Goal: Find specific page/section: Find specific page/section

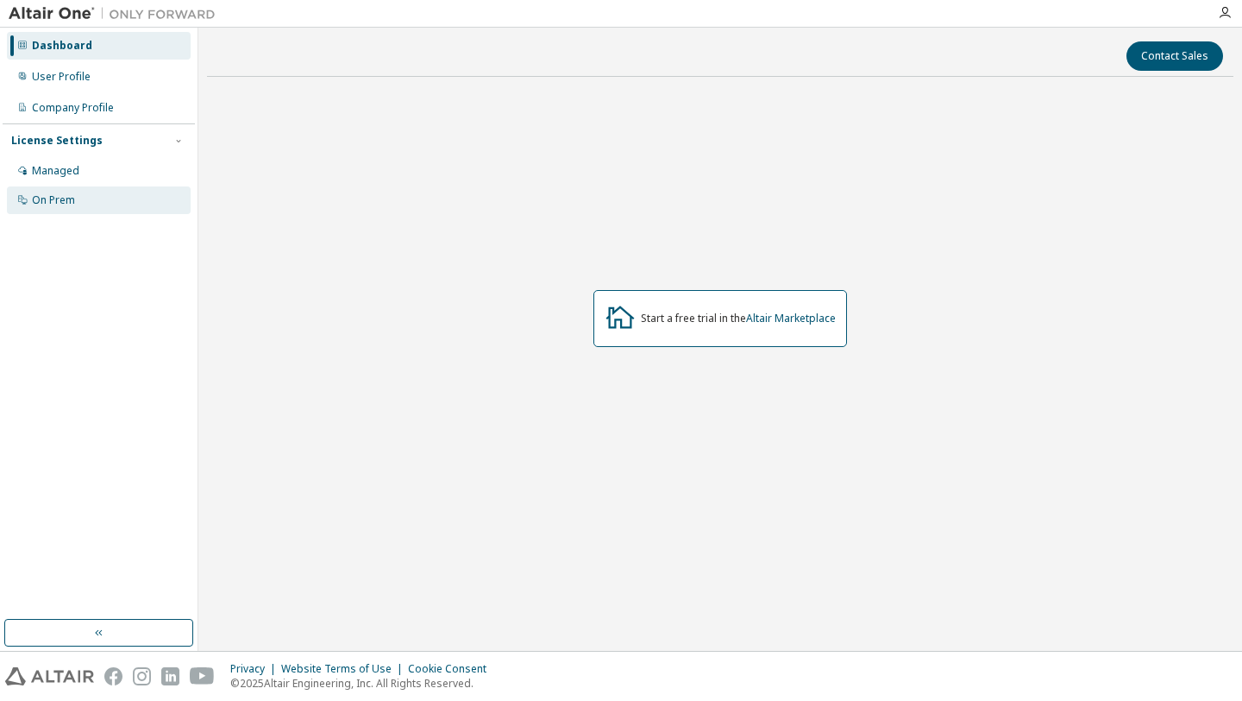
click at [108, 199] on div "On Prem" at bounding box center [99, 200] width 184 height 28
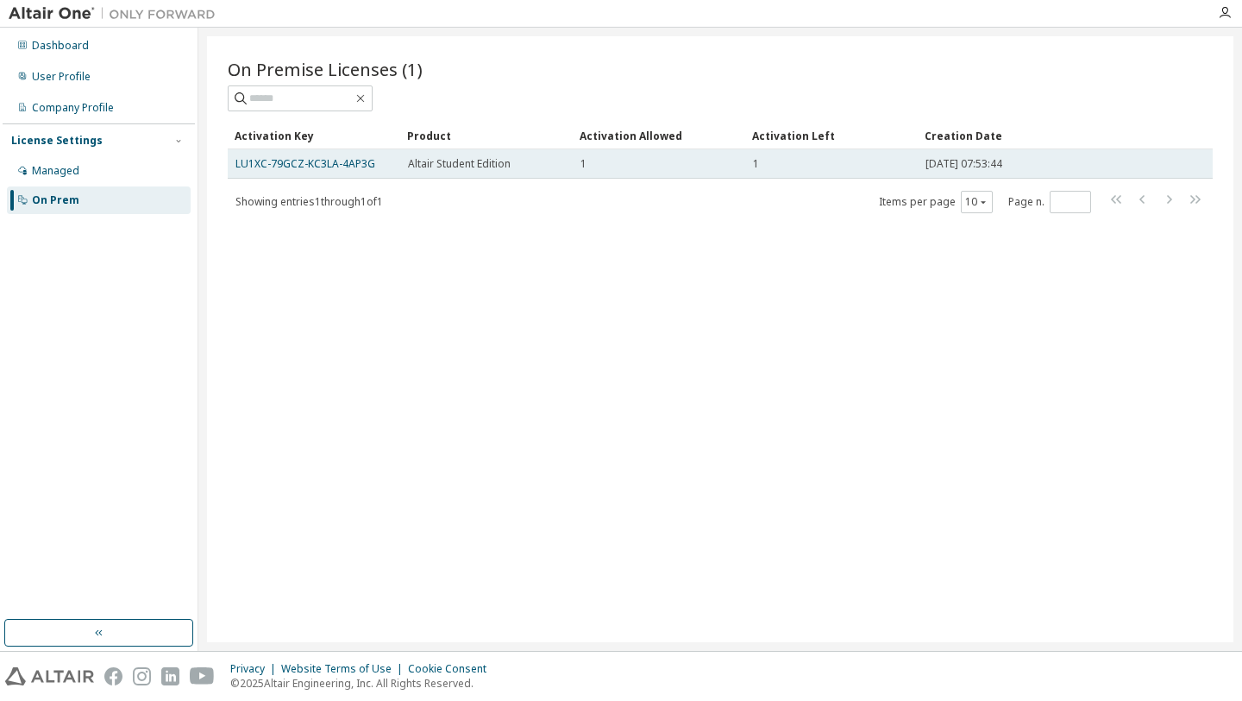
click at [528, 169] on div "Altair Student Edition" at bounding box center [486, 164] width 157 height 14
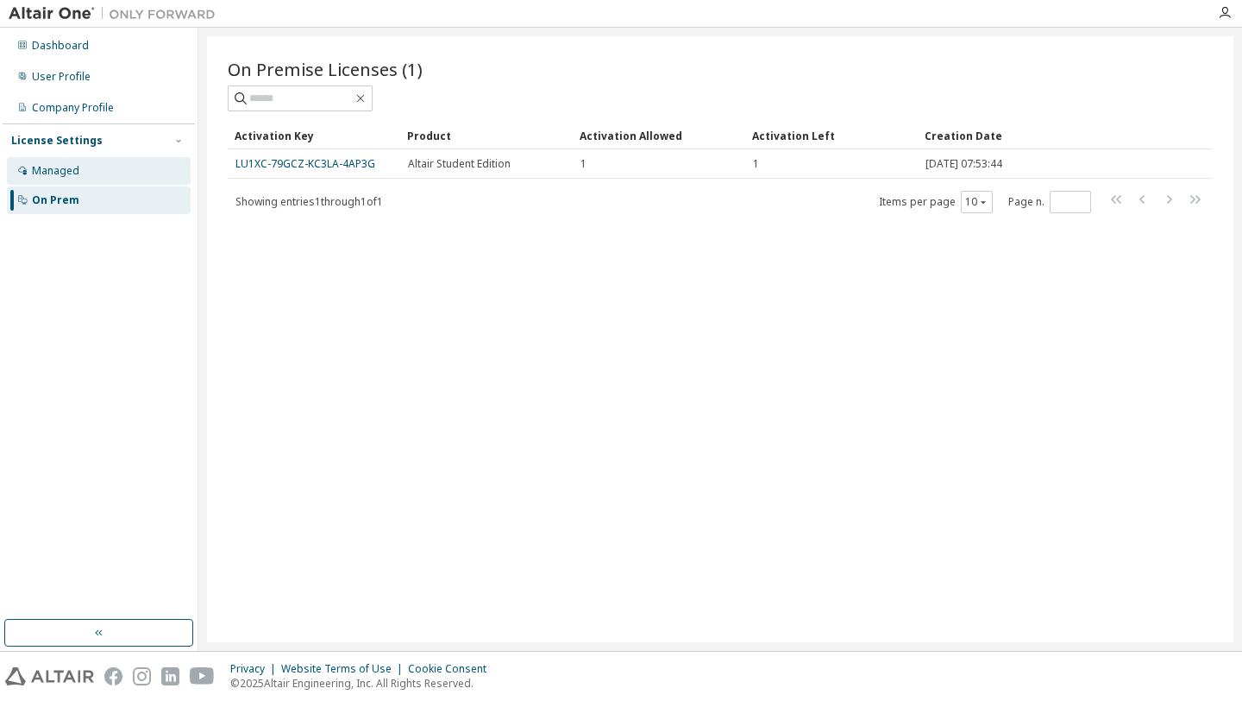
click at [90, 173] on div "Managed" at bounding box center [99, 171] width 184 height 28
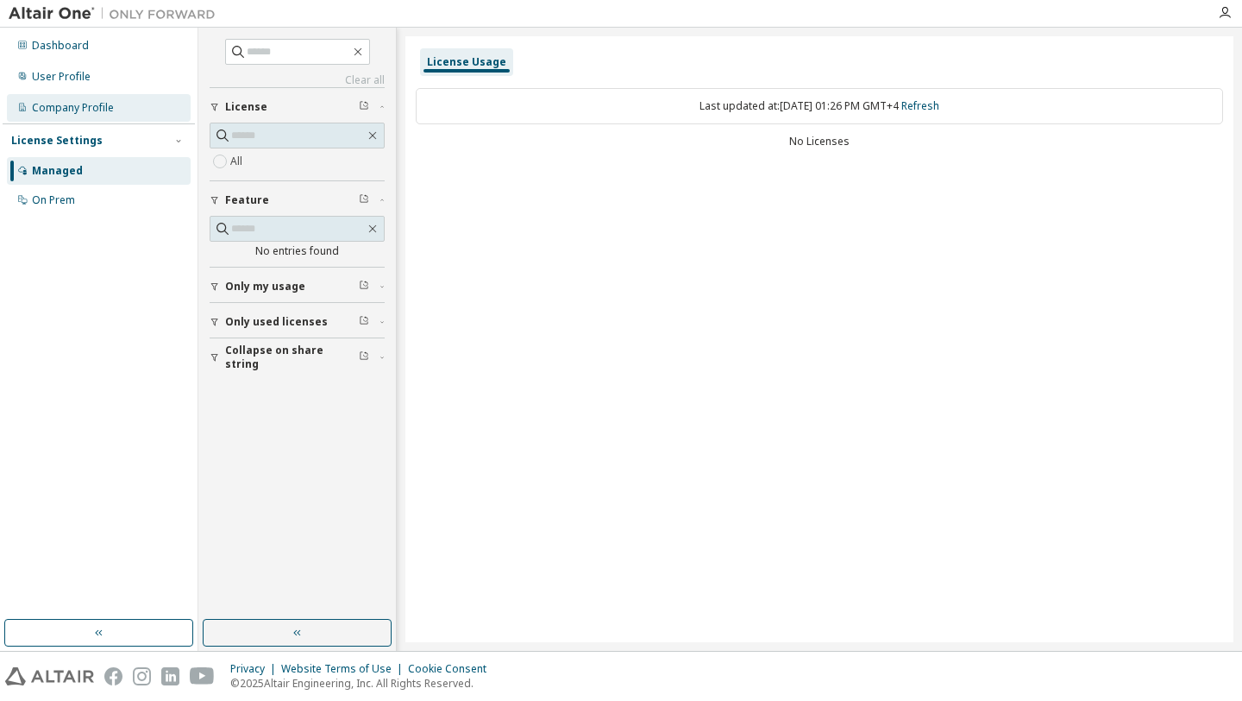
click at [77, 102] on div "Company Profile" at bounding box center [73, 108] width 82 height 14
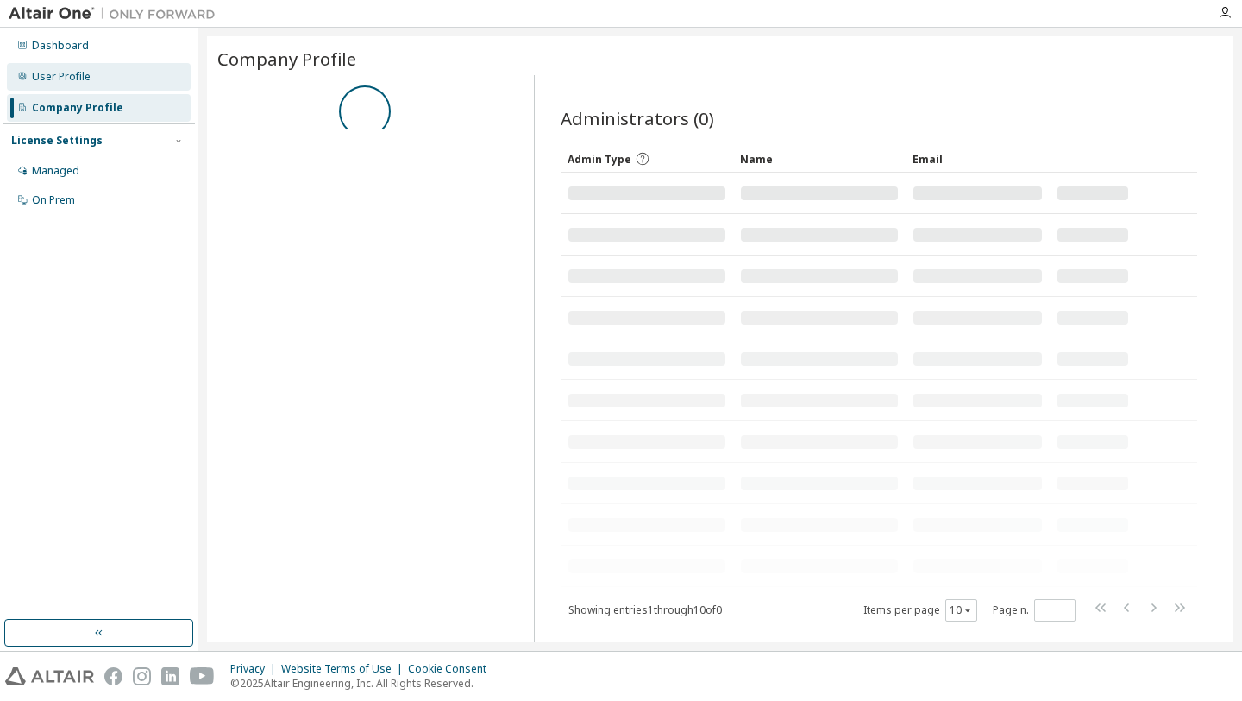
click at [81, 76] on div "User Profile" at bounding box center [61, 77] width 59 height 14
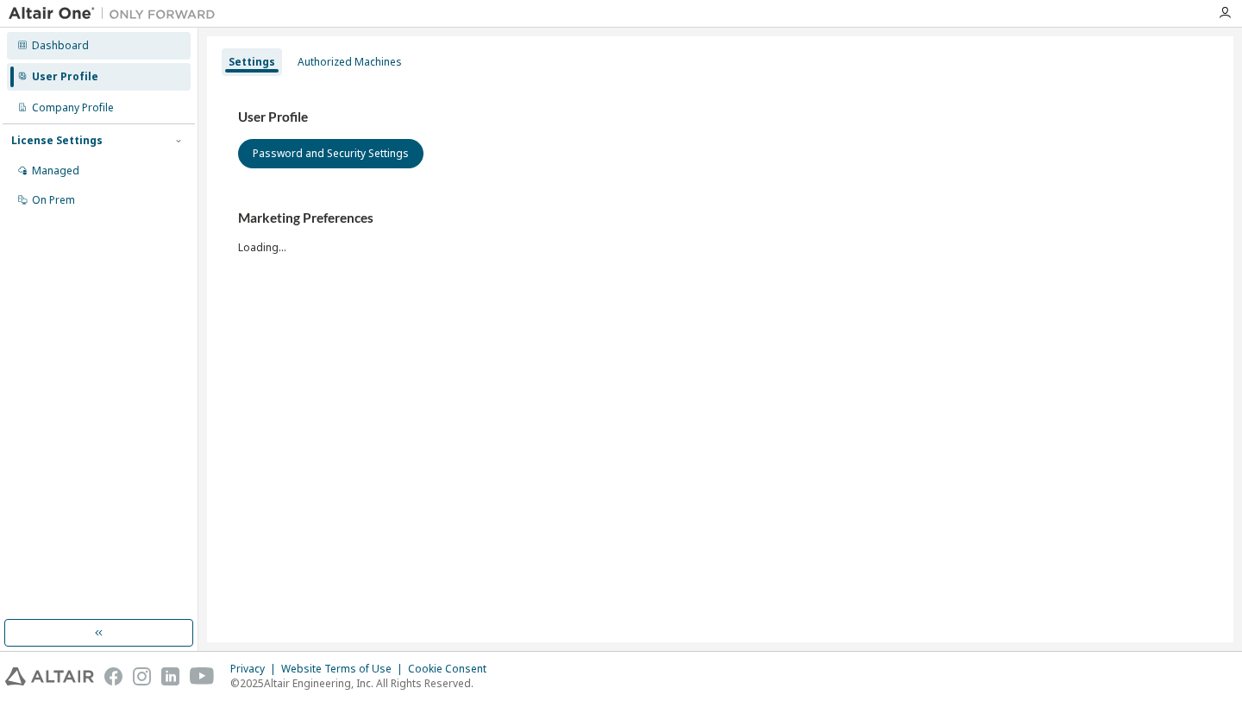
click at [101, 58] on div "Dashboard" at bounding box center [99, 46] width 184 height 28
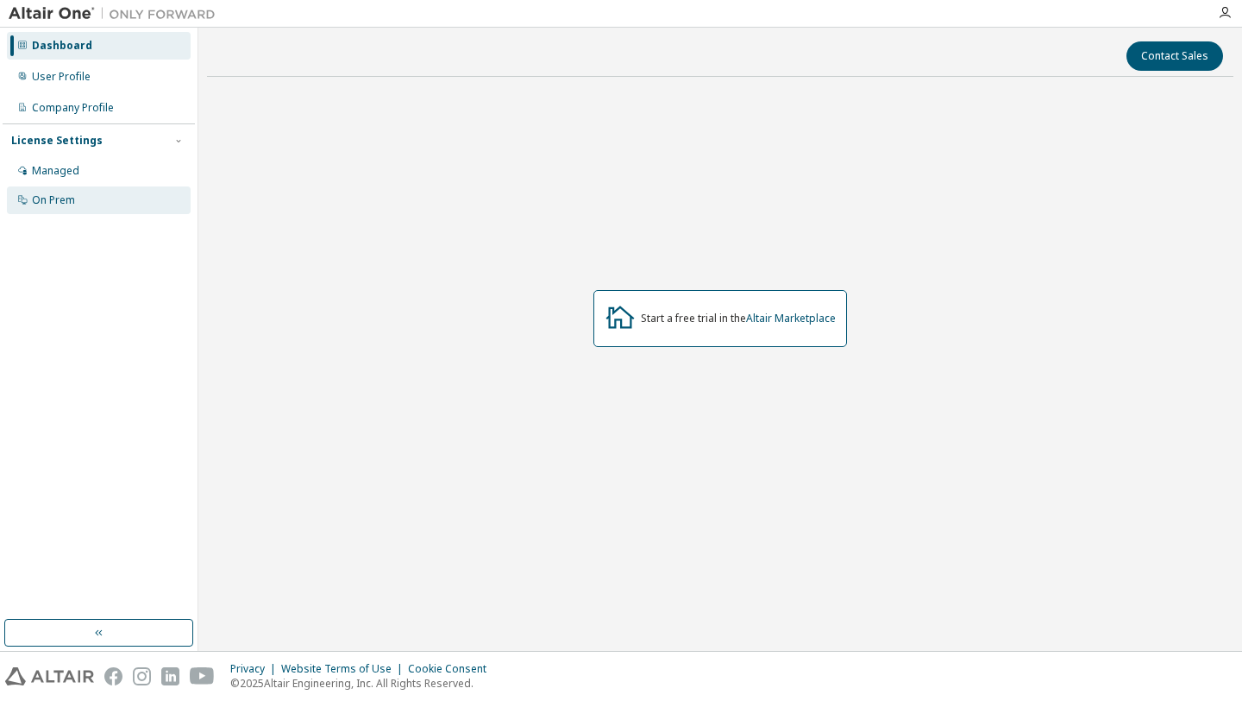
click at [102, 198] on div "On Prem" at bounding box center [99, 200] width 184 height 28
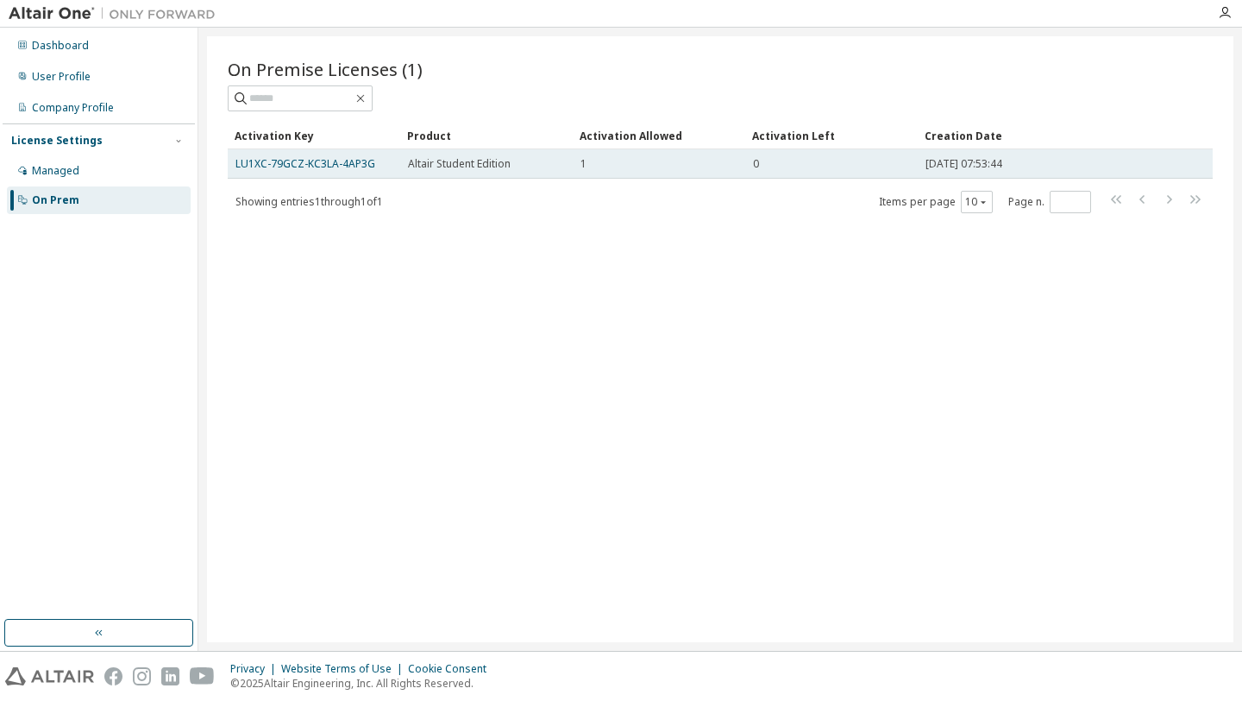
click at [661, 169] on div "1" at bounding box center [659, 164] width 157 height 14
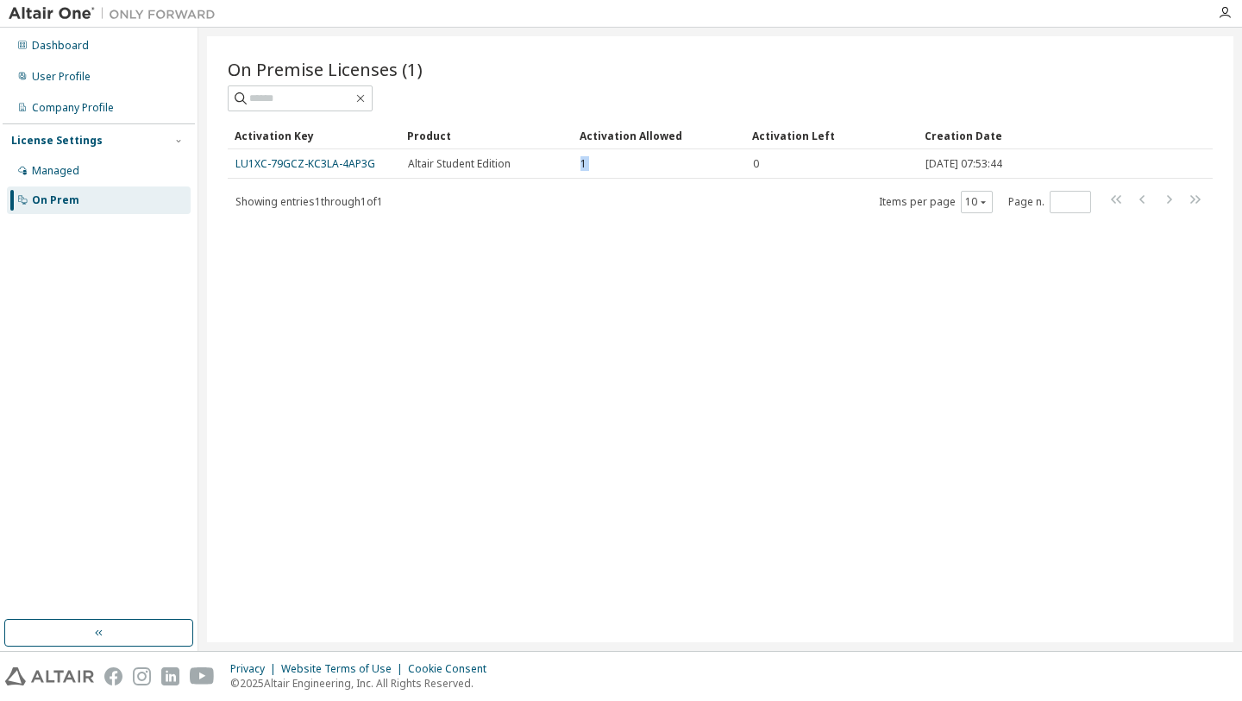
click at [657, 243] on div "On Premise Licenses (1) Clear Load Save Save As Field Operator Value Select fil…" at bounding box center [720, 339] width 1027 height 606
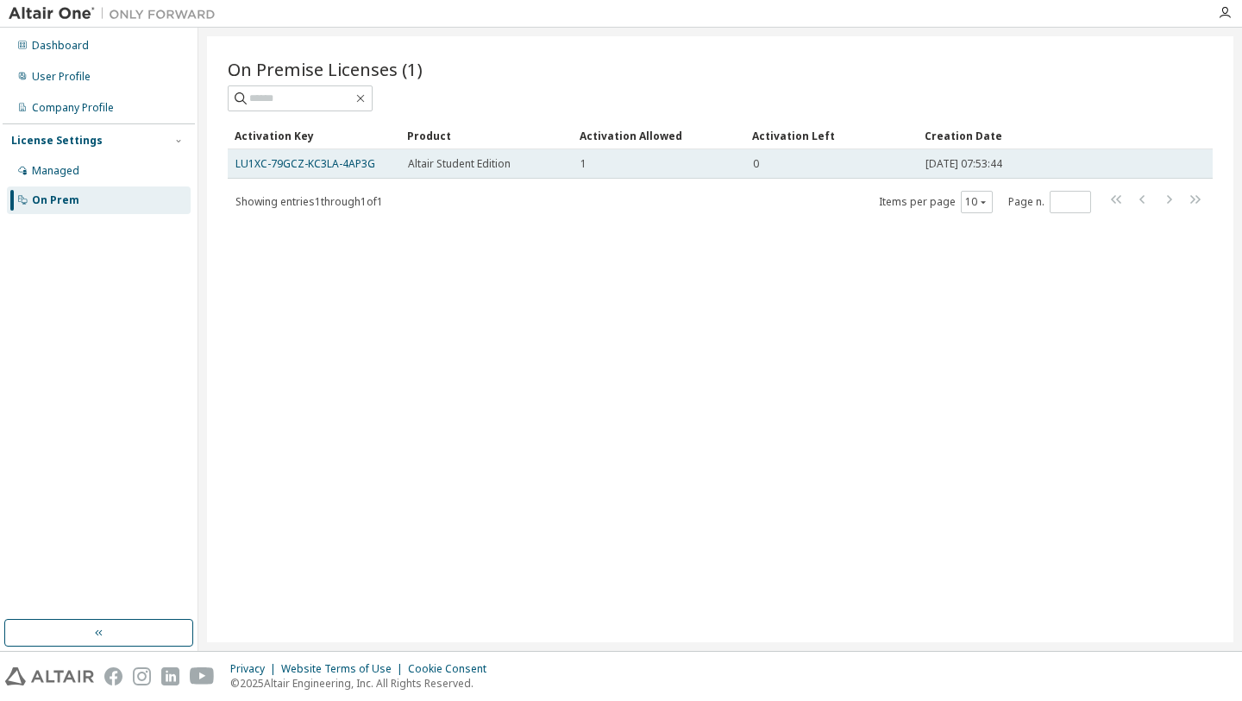
click at [671, 176] on td "1" at bounding box center [659, 163] width 173 height 29
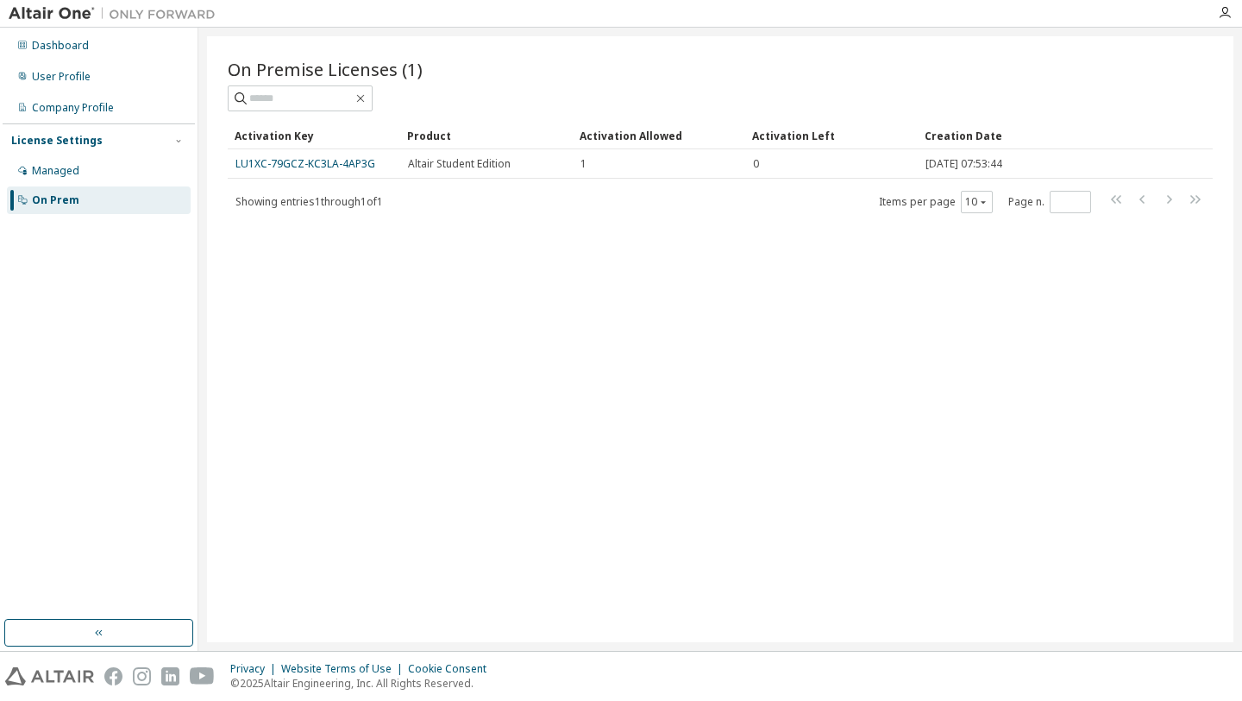
click at [657, 266] on div "On Premise Licenses (1) Clear Load Save Save As Field Operator Value Select fil…" at bounding box center [720, 339] width 1027 height 606
